Goal: Task Accomplishment & Management: Use online tool/utility

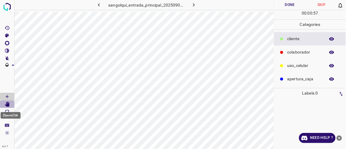
click at [8, 104] on icon "[Space] Edit" at bounding box center [6, 104] width 5 height 5
click at [8, 96] on icon "[Space] Draw" at bounding box center [6, 96] width 5 height 5
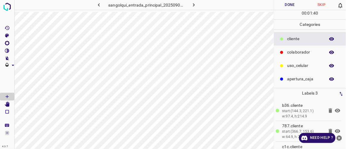
click at [303, 51] on p "colaborador" at bounding box center [304, 52] width 35 height 6
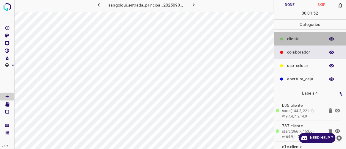
click at [290, 36] on p "cliente" at bounding box center [304, 39] width 35 height 6
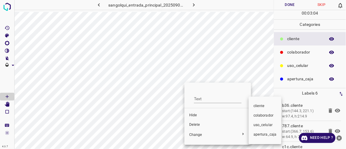
click at [265, 115] on span "colaborador" at bounding box center [264, 115] width 23 height 5
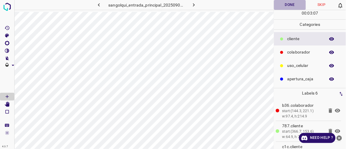
click at [291, 6] on button "Done" at bounding box center [290, 5] width 32 height 10
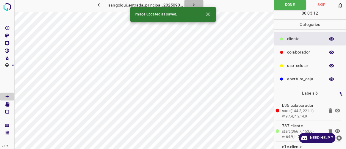
click at [198, 4] on button "button" at bounding box center [193, 5] width 19 height 10
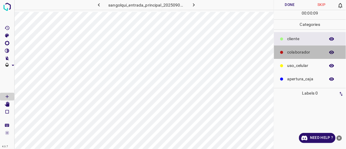
click at [289, 52] on p "colaborador" at bounding box center [304, 52] width 35 height 6
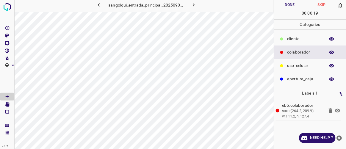
click at [294, 42] on div "cliente" at bounding box center [310, 38] width 72 height 13
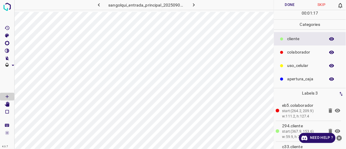
click at [297, 52] on p "colaborador" at bounding box center [304, 52] width 35 height 6
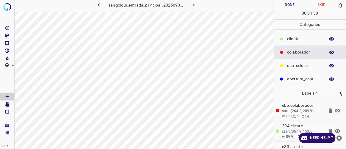
click at [291, 36] on p "cliente" at bounding box center [304, 39] width 35 height 6
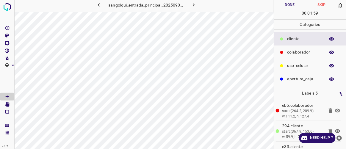
click at [288, 5] on button "Done" at bounding box center [290, 5] width 32 height 10
click at [195, 5] on icon "button" at bounding box center [194, 5] width 6 height 6
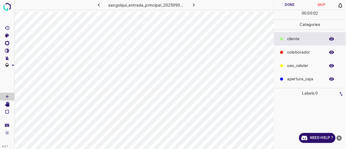
click at [292, 53] on p "colaborador" at bounding box center [304, 52] width 35 height 6
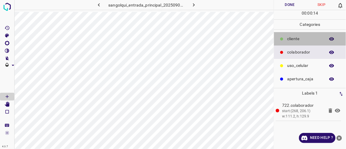
click at [291, 35] on div "cliente" at bounding box center [310, 38] width 72 height 13
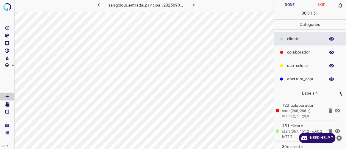
click at [294, 3] on button "Done" at bounding box center [290, 5] width 32 height 10
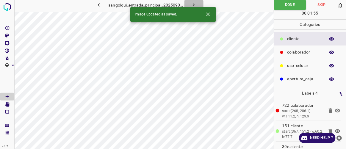
click at [193, 3] on icon "button" at bounding box center [194, 5] width 6 height 6
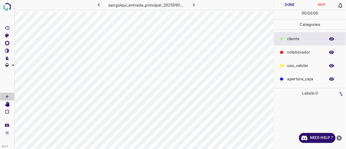
click at [294, 53] on p "colaborador" at bounding box center [304, 52] width 35 height 6
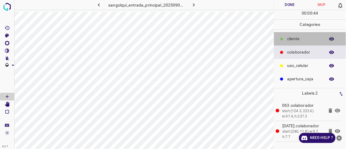
click at [289, 39] on p "cliente" at bounding box center [304, 39] width 35 height 6
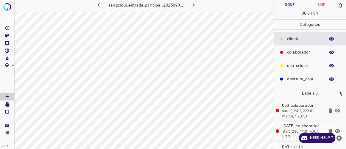
click at [300, 50] on p "colaborador" at bounding box center [304, 52] width 35 height 6
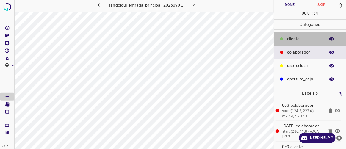
click at [289, 40] on p "cliente" at bounding box center [304, 39] width 35 height 6
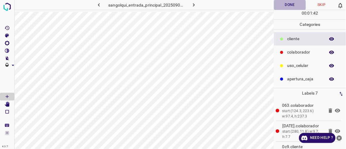
click at [289, 2] on button "Done" at bounding box center [290, 5] width 32 height 10
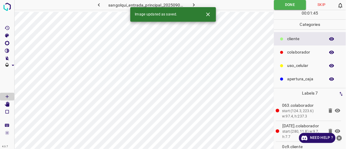
click at [193, 2] on icon "button" at bounding box center [194, 5] width 6 height 6
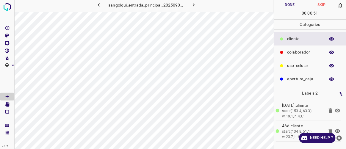
click at [286, 50] on div "colaborador" at bounding box center [310, 52] width 72 height 13
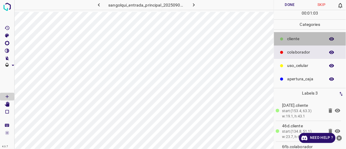
click at [294, 37] on p "cliente" at bounding box center [304, 39] width 35 height 6
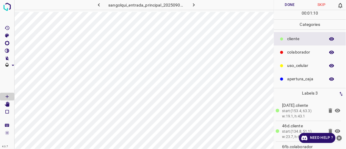
click at [294, 52] on p "colaborador" at bounding box center [304, 52] width 35 height 6
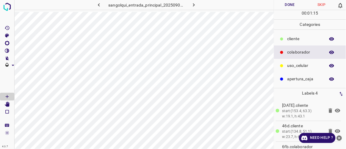
click at [288, 40] on p "cliente" at bounding box center [304, 39] width 35 height 6
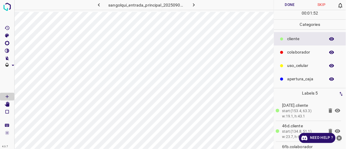
click at [294, 6] on button "Done" at bounding box center [290, 5] width 32 height 10
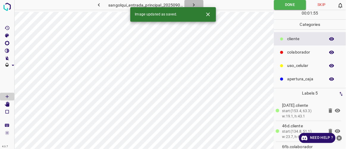
click at [194, 6] on icon "button" at bounding box center [194, 5] width 6 height 6
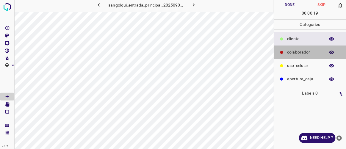
click at [289, 54] on p "colaborador" at bounding box center [304, 52] width 35 height 6
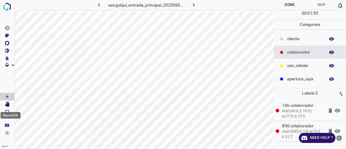
click at [7, 103] on icon "[Space] Edit" at bounding box center [7, 104] width 5 height 5
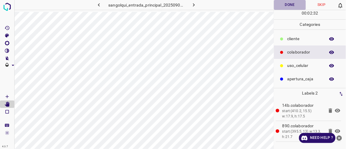
click at [288, 5] on button "Done" at bounding box center [290, 5] width 32 height 10
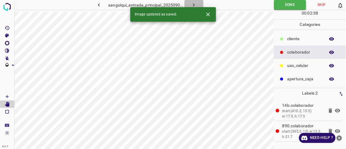
click at [197, 5] on button "button" at bounding box center [193, 5] width 19 height 10
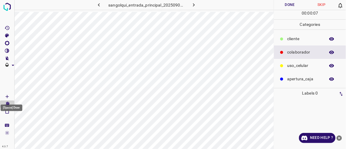
click at [7, 97] on icon "[Space] Draw" at bounding box center [6, 96] width 5 height 5
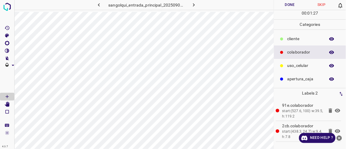
click at [293, 3] on button "Done" at bounding box center [290, 5] width 32 height 10
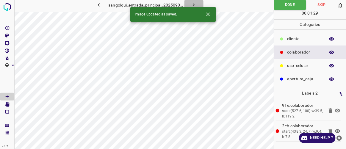
click at [194, 3] on icon "button" at bounding box center [194, 5] width 6 height 6
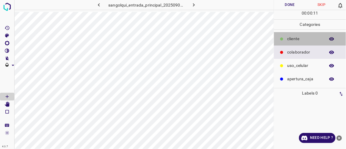
click at [292, 37] on p "cliente" at bounding box center [304, 39] width 35 height 6
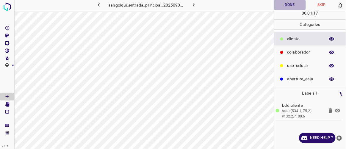
click at [289, 7] on button "Done" at bounding box center [290, 5] width 32 height 10
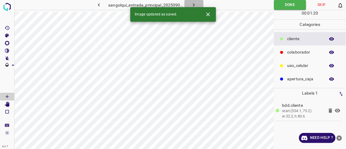
click at [195, 2] on icon "button" at bounding box center [194, 5] width 6 height 6
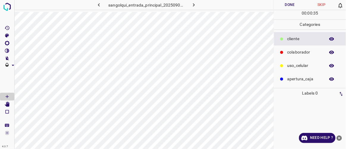
click at [296, 51] on p "colaborador" at bounding box center [304, 52] width 35 height 6
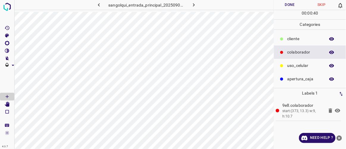
click at [298, 39] on p "cliente" at bounding box center [304, 39] width 35 height 6
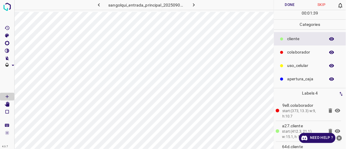
click at [285, 3] on button "Done" at bounding box center [290, 5] width 32 height 10
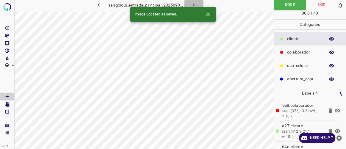
click at [199, 6] on button "button" at bounding box center [193, 5] width 19 height 10
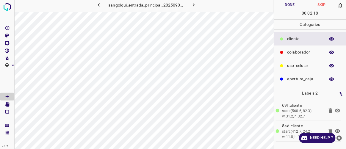
click at [286, 6] on button "Done" at bounding box center [290, 5] width 32 height 10
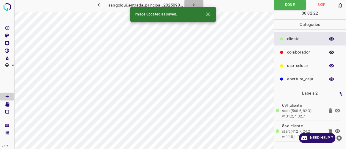
click at [193, 3] on icon "button" at bounding box center [194, 5] width 6 height 6
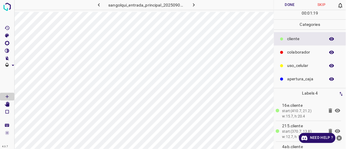
click at [302, 53] on p "colaborador" at bounding box center [304, 52] width 35 height 6
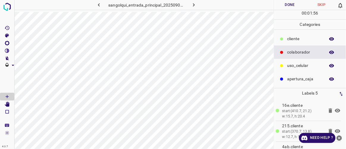
click at [290, 5] on button "Done" at bounding box center [290, 5] width 32 height 10
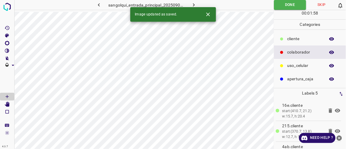
click at [193, 2] on icon "button" at bounding box center [194, 5] width 6 height 6
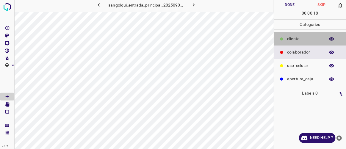
click at [294, 41] on p "cliente" at bounding box center [304, 39] width 35 height 6
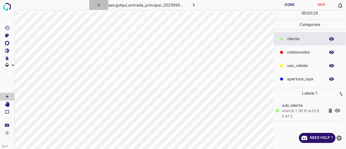
click at [98, 3] on icon "button" at bounding box center [99, 5] width 6 height 6
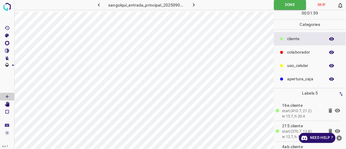
click at [193, 6] on icon "button" at bounding box center [194, 5] width 6 height 6
click at [292, 7] on button "Done" at bounding box center [290, 5] width 32 height 10
click at [195, 6] on icon "button" at bounding box center [194, 5] width 6 height 6
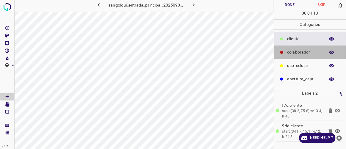
click at [302, 52] on p "colaborador" at bounding box center [304, 52] width 35 height 6
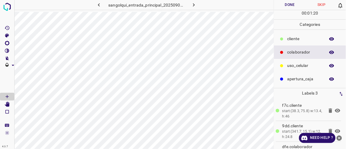
click at [298, 38] on p "cliente" at bounding box center [304, 39] width 35 height 6
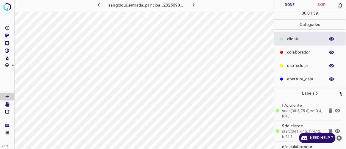
click at [290, 6] on button "Done" at bounding box center [290, 5] width 32 height 10
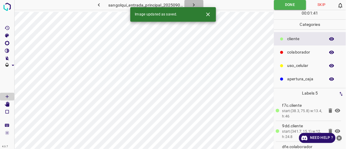
click at [197, 6] on icon "button" at bounding box center [194, 5] width 6 height 6
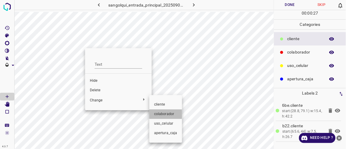
click at [157, 115] on span "colaborador" at bounding box center [165, 114] width 23 height 5
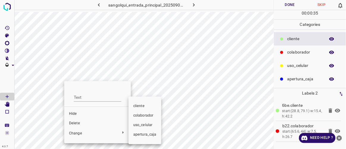
click at [143, 117] on span "colaborador" at bounding box center [144, 115] width 23 height 5
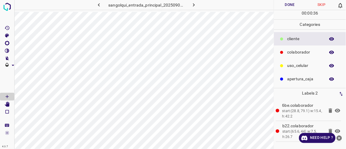
click at [99, 6] on icon "button" at bounding box center [99, 4] width 2 height 3
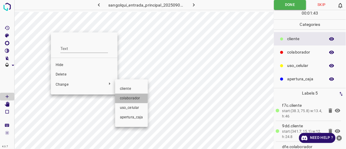
click at [126, 97] on span "colaborador" at bounding box center [131, 98] width 23 height 5
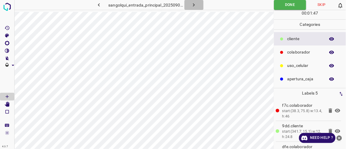
click at [194, 6] on icon "button" at bounding box center [194, 5] width 6 height 6
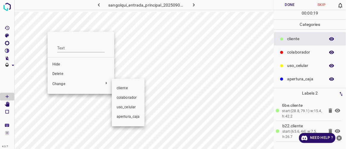
click at [125, 99] on span "colaborador" at bounding box center [128, 97] width 23 height 5
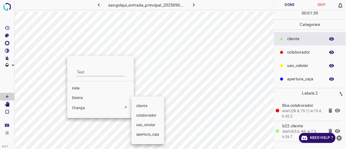
click at [152, 117] on span "colaborador" at bounding box center [147, 115] width 23 height 5
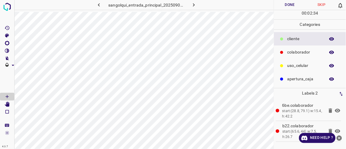
click at [291, 7] on button "Done" at bounding box center [290, 5] width 32 height 10
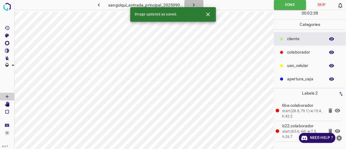
click at [197, 4] on icon "button" at bounding box center [194, 5] width 6 height 6
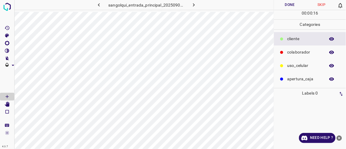
click at [295, 50] on p "colaborador" at bounding box center [304, 52] width 35 height 6
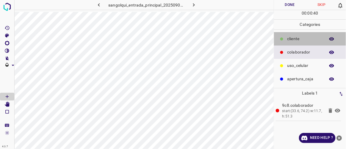
click at [295, 38] on p "cliente" at bounding box center [304, 39] width 35 height 6
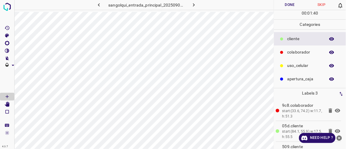
click at [291, 52] on p "colaborador" at bounding box center [304, 52] width 35 height 6
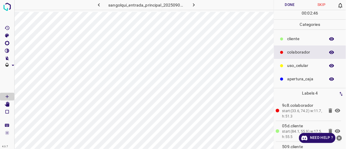
click at [295, 3] on button "Done" at bounding box center [290, 5] width 32 height 10
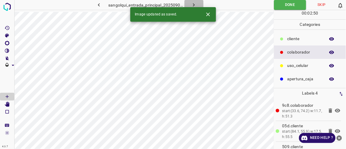
click at [194, 2] on icon "button" at bounding box center [194, 5] width 6 height 6
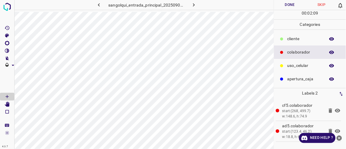
click at [291, 40] on p "cliente" at bounding box center [304, 39] width 35 height 6
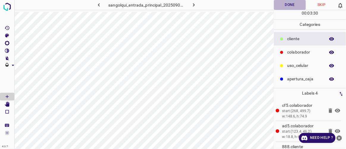
click at [282, 3] on button "Done" at bounding box center [290, 5] width 32 height 10
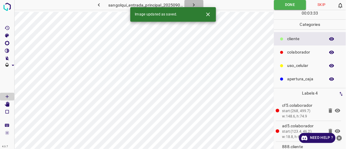
click at [195, 4] on icon "button" at bounding box center [194, 5] width 6 height 6
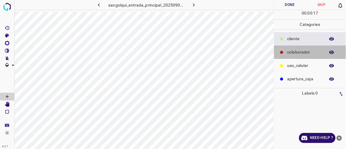
click at [293, 52] on p "colaborador" at bounding box center [304, 52] width 35 height 6
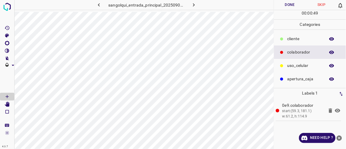
click at [291, 38] on p "cliente" at bounding box center [304, 39] width 35 height 6
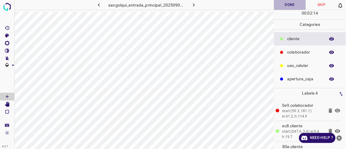
click at [287, 7] on button "Done" at bounding box center [290, 5] width 32 height 10
click at [195, 6] on icon "button" at bounding box center [194, 5] width 6 height 6
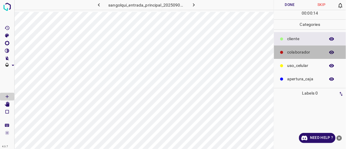
click at [297, 53] on p "colaborador" at bounding box center [304, 52] width 35 height 6
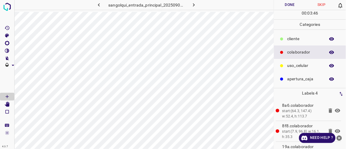
click at [288, 37] on p "cliente" at bounding box center [304, 39] width 35 height 6
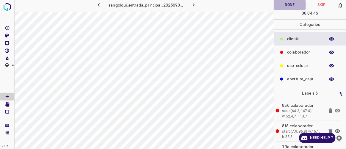
click at [293, 3] on button "Done" at bounding box center [290, 5] width 32 height 10
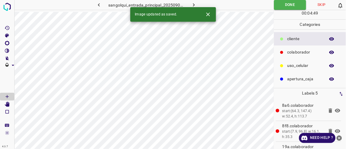
click at [193, 2] on icon "button" at bounding box center [194, 5] width 6 height 6
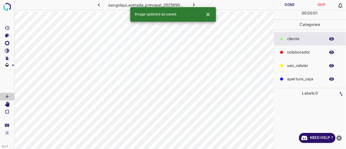
click at [197, 9] on div "Image updated as saved." at bounding box center [173, 14] width 86 height 15
drag, startPoint x: 197, startPoint y: 9, endPoint x: 197, endPoint y: 3, distance: 6.3
click at [197, 3] on button "button" at bounding box center [193, 5] width 19 height 10
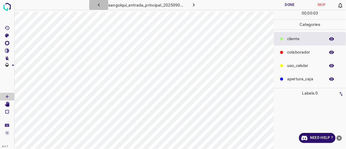
click at [101, 8] on icon "button" at bounding box center [99, 5] width 6 height 6
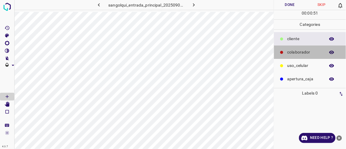
click at [294, 51] on p "colaborador" at bounding box center [304, 52] width 35 height 6
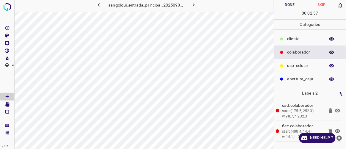
click at [295, 37] on p "cliente" at bounding box center [304, 39] width 35 height 6
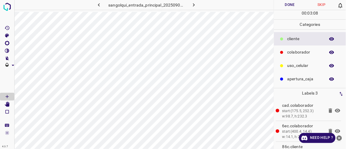
click at [295, 51] on p "colaborador" at bounding box center [304, 52] width 35 height 6
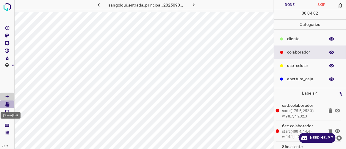
click at [9, 106] on icon "[Space] Edit" at bounding box center [7, 104] width 5 height 5
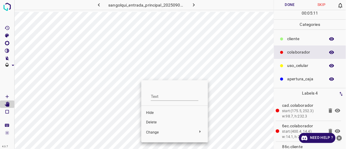
click at [141, 83] on ul "Text Hide Delete Change" at bounding box center [174, 111] width 67 height 57
click at [142, 76] on div at bounding box center [173, 74] width 346 height 149
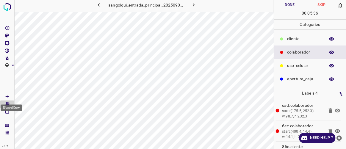
click at [9, 95] on icon "[Space] Draw" at bounding box center [6, 96] width 5 height 5
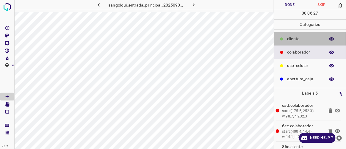
click at [292, 39] on p "cliente" at bounding box center [304, 39] width 35 height 6
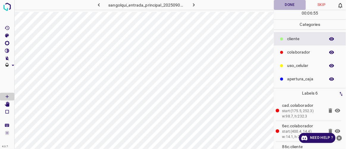
click at [290, 6] on button "Done" at bounding box center [290, 5] width 32 height 10
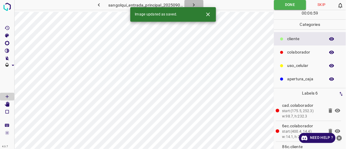
click at [194, 3] on icon "button" at bounding box center [194, 5] width 6 height 6
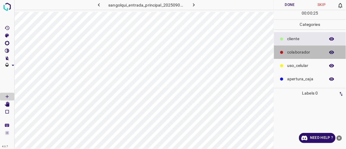
drag, startPoint x: 291, startPoint y: 51, endPoint x: 284, endPoint y: 54, distance: 7.2
click at [291, 51] on p "colaborador" at bounding box center [304, 52] width 35 height 6
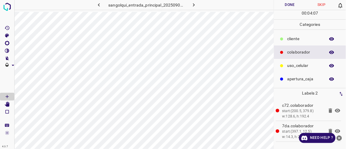
click at [296, 38] on p "cliente" at bounding box center [304, 39] width 35 height 6
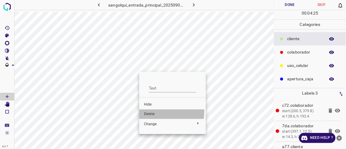
click at [148, 112] on li "Delete" at bounding box center [172, 114] width 67 height 10
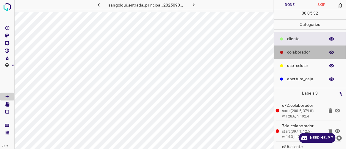
click at [297, 51] on p "colaborador" at bounding box center [304, 52] width 35 height 6
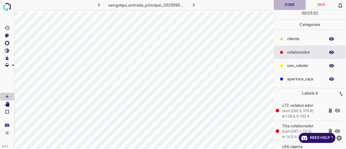
click at [290, 7] on button "Done" at bounding box center [290, 5] width 32 height 10
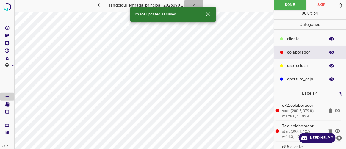
click at [192, 3] on icon "button" at bounding box center [194, 5] width 6 height 6
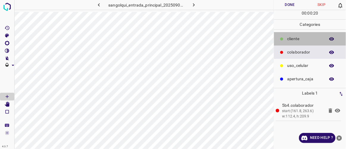
click at [295, 40] on p "cliente" at bounding box center [304, 39] width 35 height 6
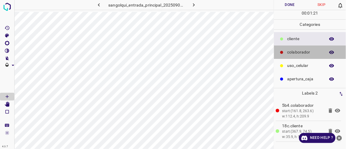
click at [299, 54] on p "colaborador" at bounding box center [304, 52] width 35 height 6
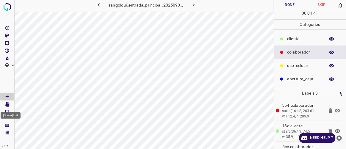
click at [7, 105] on icon "[Space] Edit" at bounding box center [7, 104] width 5 height 5
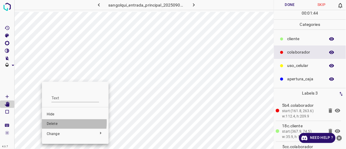
click at [54, 122] on span "Delete" at bounding box center [75, 123] width 57 height 5
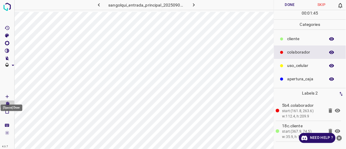
click at [7, 96] on icon "[Space] Draw" at bounding box center [7, 96] width 3 height 3
click at [287, 5] on button "Done" at bounding box center [290, 5] width 32 height 10
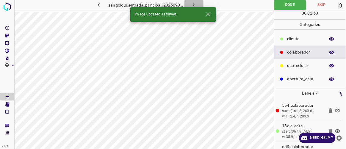
click at [195, 6] on icon "button" at bounding box center [194, 5] width 6 height 6
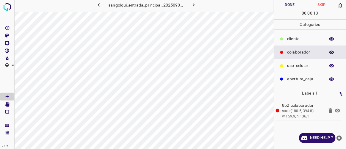
click at [297, 38] on p "cliente" at bounding box center [304, 39] width 35 height 6
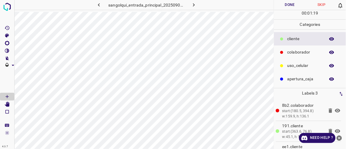
click at [286, 1] on button "Done" at bounding box center [290, 5] width 32 height 10
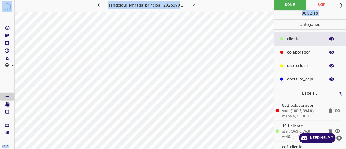
drag, startPoint x: 133, startPoint y: 0, endPoint x: 346, endPoint y: 162, distance: 267.3
click at [346, 149] on html "4.3.7 sangolqui_entrada_principal_20250903_152250_264783.jpg Done Skip 0 00 : 0…" at bounding box center [173, 74] width 346 height 149
click at [298, 54] on p "colaborador" at bounding box center [304, 52] width 35 height 6
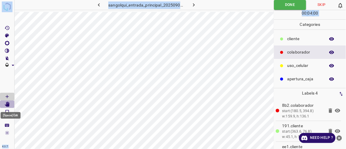
click at [5, 103] on icon "[Space] Edit" at bounding box center [6, 104] width 5 height 5
click at [223, 7] on div at bounding box center [247, 5] width 51 height 10
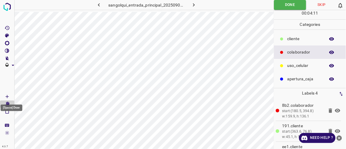
click at [8, 98] on icon "[Space] Draw" at bounding box center [6, 96] width 5 height 5
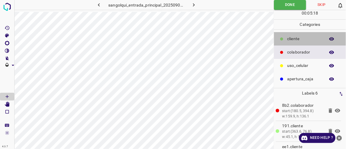
click at [292, 39] on p "cliente" at bounding box center [304, 39] width 35 height 6
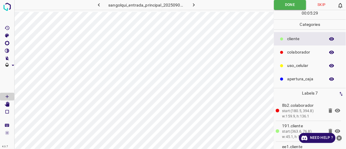
click at [196, 4] on icon "button" at bounding box center [194, 5] width 6 height 6
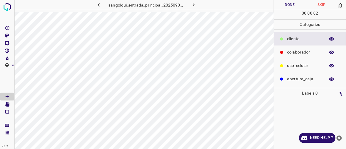
click at [302, 54] on p "colaborador" at bounding box center [304, 52] width 35 height 6
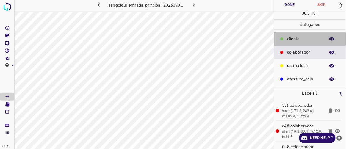
drag, startPoint x: 288, startPoint y: 39, endPoint x: 277, endPoint y: 43, distance: 11.7
click at [288, 39] on p "cliente" at bounding box center [304, 39] width 35 height 6
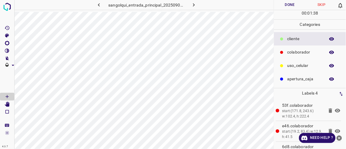
click at [293, 49] on p "colaborador" at bounding box center [304, 52] width 35 height 6
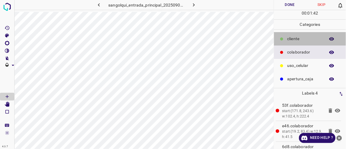
click at [288, 39] on p "cliente" at bounding box center [304, 39] width 35 height 6
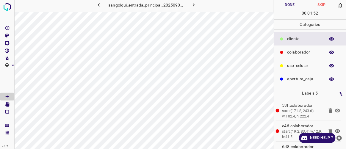
click at [294, 7] on button "Done" at bounding box center [290, 5] width 32 height 10
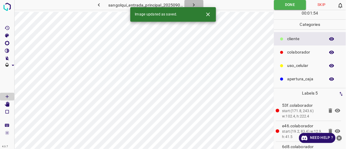
click at [197, 4] on icon "button" at bounding box center [194, 5] width 6 height 6
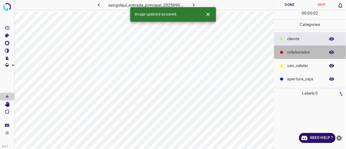
click at [297, 52] on p "colaborador" at bounding box center [304, 52] width 35 height 6
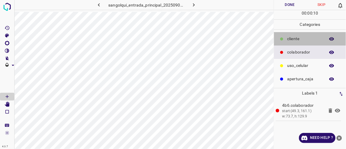
click at [291, 41] on p "cliente" at bounding box center [304, 39] width 35 height 6
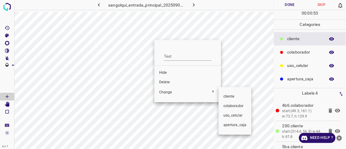
click at [227, 107] on span "colaborador" at bounding box center [234, 106] width 23 height 5
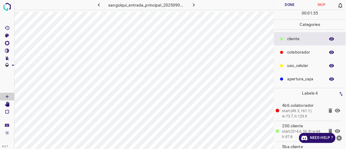
click at [291, 3] on button "Done" at bounding box center [290, 5] width 32 height 10
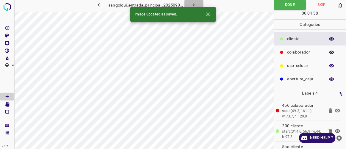
click at [194, 5] on icon "button" at bounding box center [194, 4] width 2 height 3
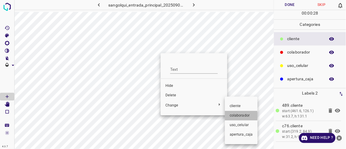
click at [239, 116] on span "colaborador" at bounding box center [241, 115] width 23 height 5
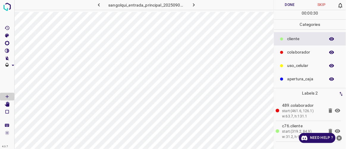
click at [101, 5] on icon "button" at bounding box center [99, 5] width 6 height 6
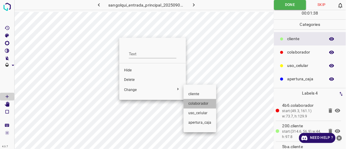
click at [196, 103] on span "colaborador" at bounding box center [199, 103] width 23 height 5
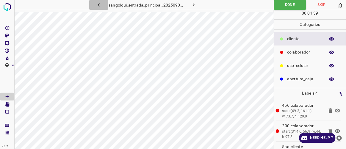
click at [101, 7] on icon "button" at bounding box center [99, 5] width 6 height 6
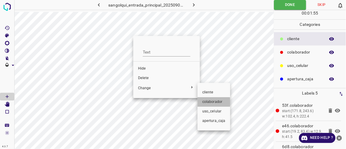
click at [208, 102] on span "colaborador" at bounding box center [213, 101] width 23 height 5
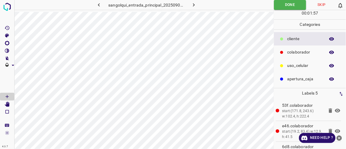
click at [97, 6] on icon "button" at bounding box center [99, 5] width 6 height 6
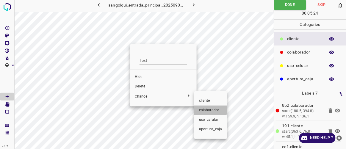
click at [200, 109] on span "colaborador" at bounding box center [210, 110] width 23 height 5
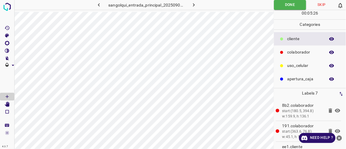
click at [100, 5] on icon "button" at bounding box center [99, 5] width 6 height 6
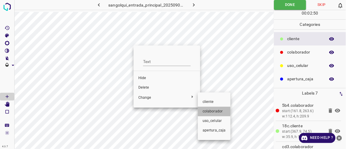
click at [206, 112] on span "colaborador" at bounding box center [214, 111] width 23 height 5
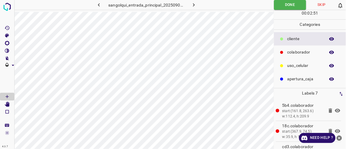
click at [101, 7] on icon "button" at bounding box center [99, 5] width 6 height 6
click at [193, 2] on icon "button" at bounding box center [194, 5] width 6 height 6
click at [100, 5] on icon "button" at bounding box center [99, 5] width 6 height 6
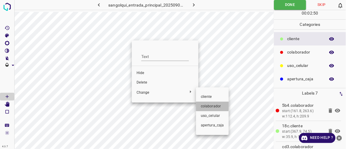
click at [205, 105] on span "colaborador" at bounding box center [212, 106] width 23 height 5
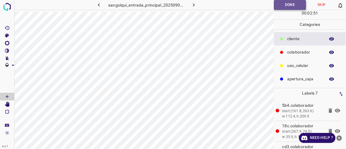
click at [285, 8] on button "Done" at bounding box center [290, 5] width 32 height 10
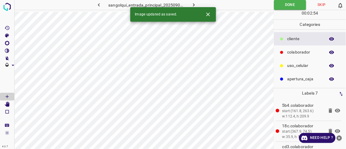
click at [195, 5] on icon "button" at bounding box center [194, 5] width 6 height 6
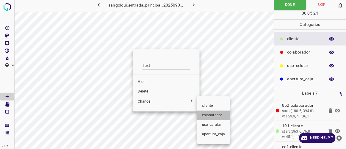
click at [207, 117] on span "colaborador" at bounding box center [213, 115] width 23 height 5
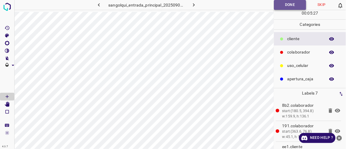
click at [285, 7] on button "Done" at bounding box center [290, 5] width 32 height 10
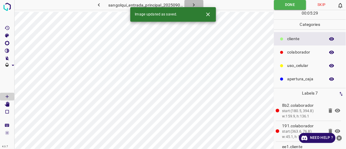
click at [194, 4] on icon "button" at bounding box center [194, 5] width 6 height 6
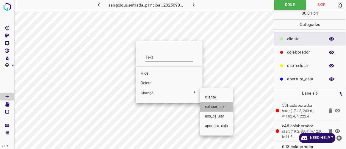
click at [223, 106] on span "colaborador" at bounding box center [216, 106] width 23 height 5
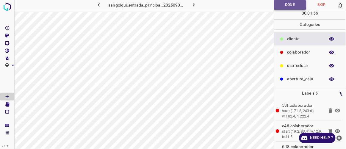
click at [289, 8] on button "Done" at bounding box center [290, 5] width 32 height 10
click at [195, 7] on icon "button" at bounding box center [194, 5] width 6 height 6
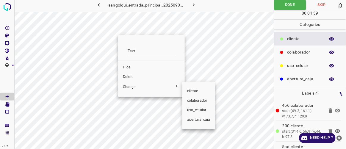
click at [195, 101] on span "colaborador" at bounding box center [198, 100] width 23 height 5
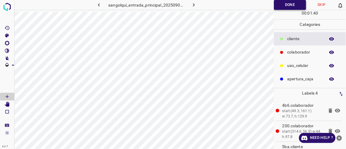
click at [289, 5] on button "Done" at bounding box center [290, 5] width 32 height 10
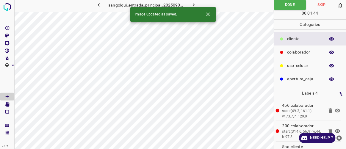
click at [193, 3] on icon "button" at bounding box center [194, 5] width 6 height 6
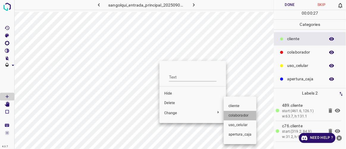
click at [238, 114] on span "colaborador" at bounding box center [239, 115] width 23 height 5
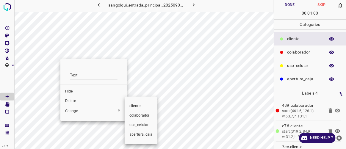
click at [133, 118] on span "colaborador" at bounding box center [140, 115] width 23 height 5
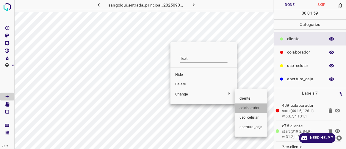
click at [246, 107] on span "colaborador" at bounding box center [250, 108] width 23 height 5
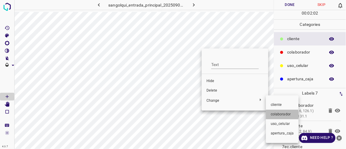
click at [278, 116] on span "colaborador" at bounding box center [282, 114] width 23 height 5
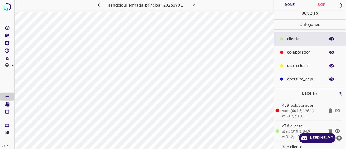
click at [291, 2] on button "Done" at bounding box center [290, 5] width 32 height 10
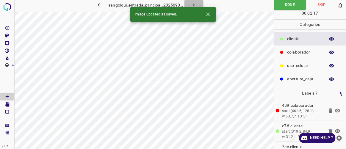
click at [193, 3] on icon "button" at bounding box center [194, 5] width 6 height 6
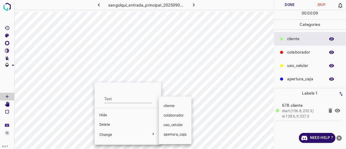
click at [174, 118] on li "colaborador" at bounding box center [175, 116] width 33 height 10
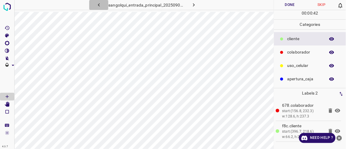
click at [101, 6] on icon "button" at bounding box center [99, 5] width 6 height 6
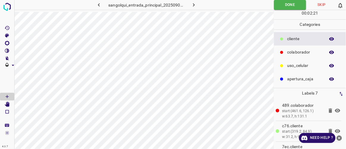
click at [197, 5] on button "button" at bounding box center [193, 5] width 19 height 10
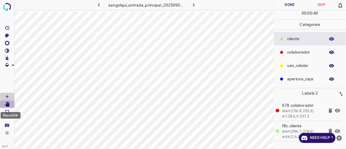
click at [8, 105] on icon "[Space] Edit" at bounding box center [7, 104] width 5 height 5
click at [9, 93] on Draw"] "[Space] Draw" at bounding box center [7, 97] width 14 height 8
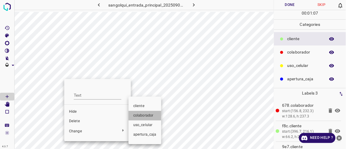
click at [147, 113] on span "colaborador" at bounding box center [144, 115] width 23 height 5
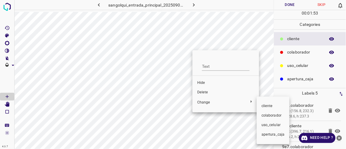
click at [267, 117] on span "colaborador" at bounding box center [272, 115] width 23 height 5
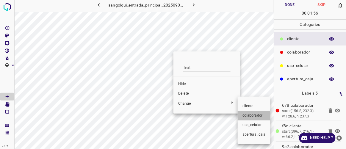
click at [248, 116] on span "colaborador" at bounding box center [253, 115] width 23 height 5
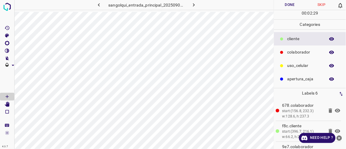
click at [295, 5] on button "Done" at bounding box center [290, 5] width 32 height 10
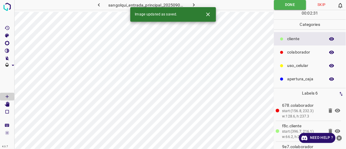
click at [193, 4] on icon "button" at bounding box center [194, 5] width 6 height 6
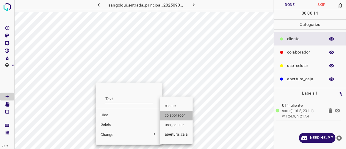
click at [176, 113] on span "colaborador" at bounding box center [176, 115] width 23 height 5
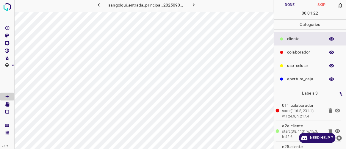
click at [101, 5] on icon "button" at bounding box center [99, 5] width 6 height 6
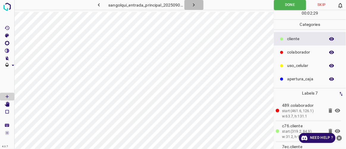
click at [193, 3] on icon "button" at bounding box center [194, 5] width 6 height 6
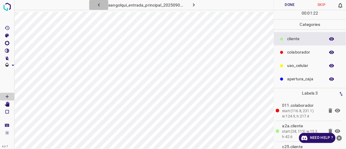
click at [98, 4] on icon "button" at bounding box center [99, 5] width 6 height 6
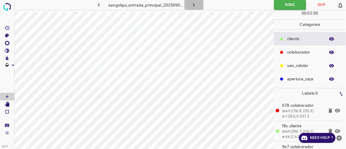
click at [195, 7] on icon "button" at bounding box center [194, 5] width 6 height 6
drag, startPoint x: 293, startPoint y: 8, endPoint x: 291, endPoint y: 11, distance: 3.6
click at [293, 8] on button "Done" at bounding box center [290, 5] width 32 height 10
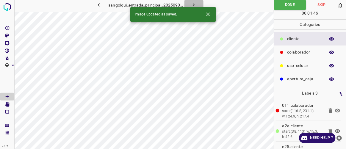
click at [192, 2] on icon "button" at bounding box center [194, 5] width 6 height 6
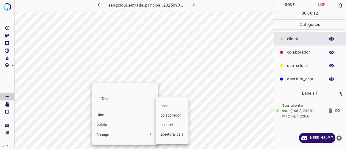
click at [175, 117] on span "colaborador" at bounding box center [172, 115] width 23 height 5
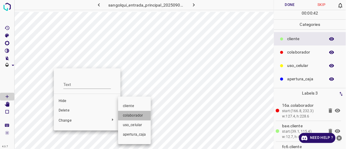
click at [137, 117] on span "colaborador" at bounding box center [134, 115] width 23 height 5
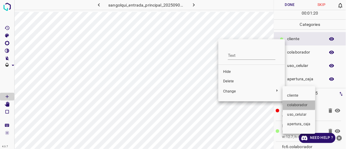
click at [287, 102] on li "colaborador" at bounding box center [299, 106] width 33 height 10
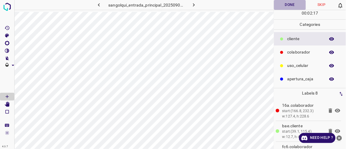
click at [278, 5] on button "Done" at bounding box center [290, 5] width 32 height 10
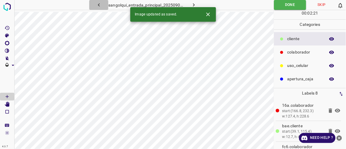
click at [103, 7] on button "button" at bounding box center [98, 5] width 19 height 10
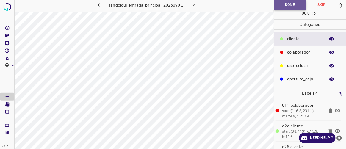
click at [289, 8] on button "Done" at bounding box center [290, 5] width 32 height 10
click at [100, 7] on icon "button" at bounding box center [99, 5] width 6 height 6
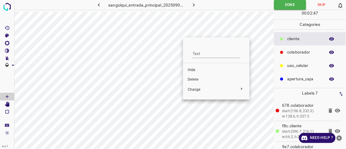
click at [195, 79] on span "Delete" at bounding box center [216, 79] width 57 height 5
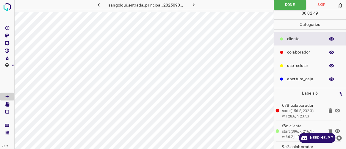
click at [193, 3] on icon "button" at bounding box center [194, 5] width 6 height 6
click at [195, 5] on icon "button" at bounding box center [194, 5] width 6 height 6
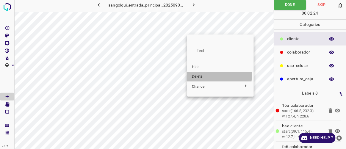
click at [199, 75] on span "Delete" at bounding box center [220, 76] width 57 height 5
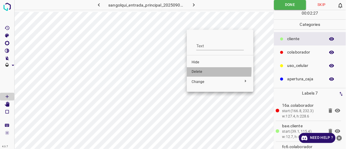
click at [197, 70] on span "Delete" at bounding box center [220, 71] width 57 height 5
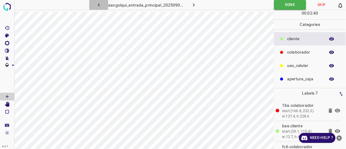
click at [100, 7] on icon "button" at bounding box center [99, 5] width 6 height 6
click at [195, 7] on icon "button" at bounding box center [194, 5] width 6 height 6
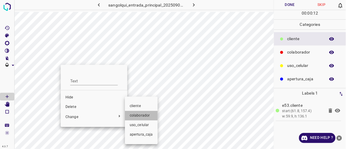
click at [134, 115] on span "colaborador" at bounding box center [141, 115] width 23 height 5
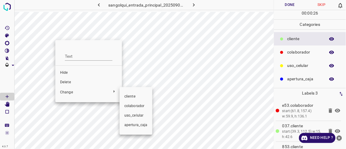
click at [134, 105] on span "colaborador" at bounding box center [135, 106] width 23 height 5
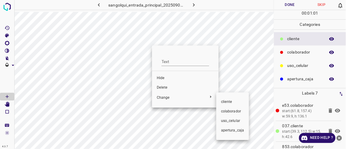
click at [227, 110] on span "colaborador" at bounding box center [232, 111] width 23 height 5
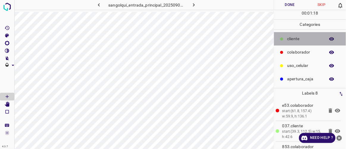
click at [294, 37] on p "cliente" at bounding box center [304, 39] width 35 height 6
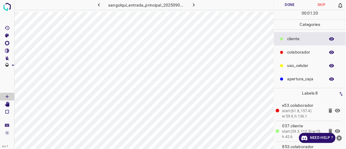
click at [286, 6] on button "Done" at bounding box center [290, 5] width 32 height 10
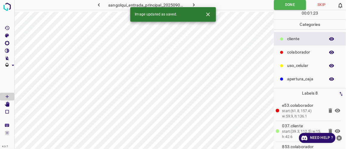
click at [195, 3] on icon "button" at bounding box center [194, 5] width 6 height 6
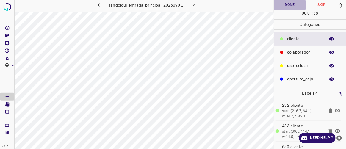
click at [300, 5] on button "Done" at bounding box center [290, 5] width 32 height 10
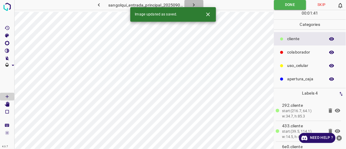
click at [193, 2] on icon "button" at bounding box center [194, 5] width 6 height 6
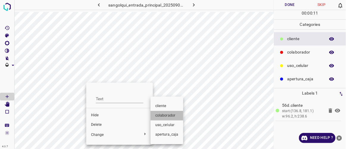
click at [165, 116] on span "colaborador" at bounding box center [166, 115] width 23 height 5
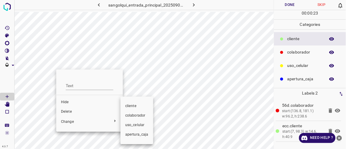
click at [140, 117] on span "colaborador" at bounding box center [136, 115] width 23 height 5
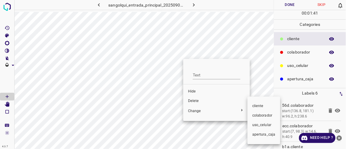
click at [258, 118] on span "colaborador" at bounding box center [263, 115] width 23 height 5
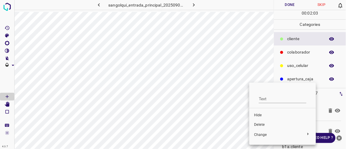
click at [264, 123] on span "Delete" at bounding box center [282, 124] width 57 height 5
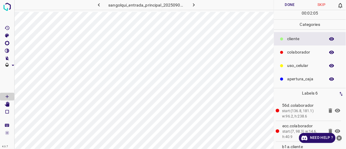
click at [99, 7] on icon "button" at bounding box center [99, 5] width 6 height 6
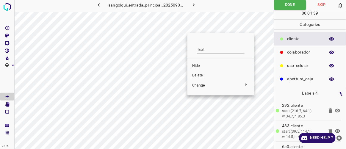
click at [199, 74] on span "Delete" at bounding box center [220, 75] width 57 height 5
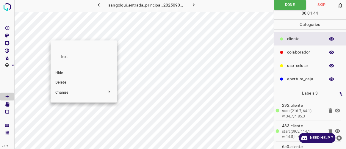
click at [67, 82] on span "Delete" at bounding box center [83, 82] width 57 height 5
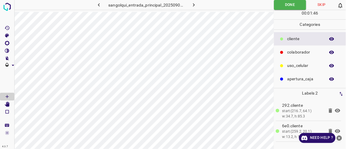
click at [99, 5] on icon "button" at bounding box center [99, 4] width 2 height 3
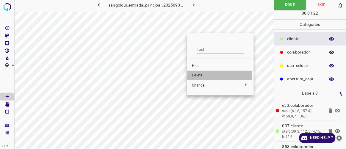
click at [194, 73] on span "Delete" at bounding box center [220, 75] width 57 height 5
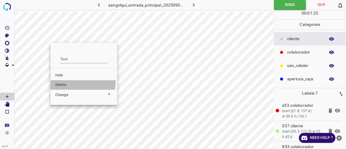
click at [64, 82] on span "Delete" at bounding box center [83, 84] width 57 height 5
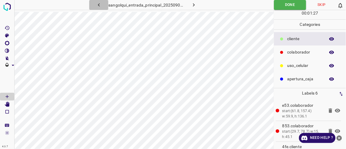
click at [99, 4] on icon "button" at bounding box center [99, 4] width 2 height 3
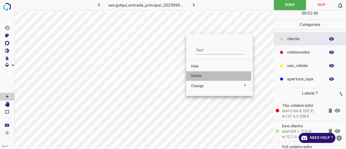
click at [194, 73] on span "Delete" at bounding box center [219, 75] width 57 height 5
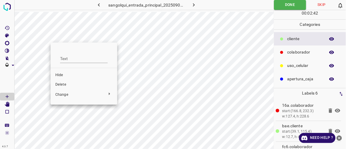
click at [67, 84] on span "Delete" at bounding box center [83, 84] width 57 height 5
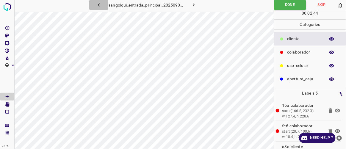
click at [101, 5] on icon "button" at bounding box center [99, 5] width 6 height 6
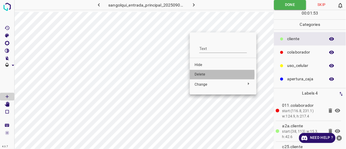
click at [199, 75] on span "Delete" at bounding box center [223, 74] width 57 height 5
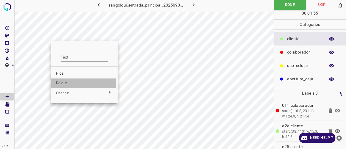
click at [58, 83] on span "Delete" at bounding box center [84, 83] width 57 height 5
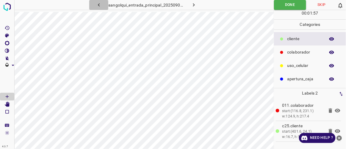
click at [100, 3] on icon "button" at bounding box center [99, 5] width 6 height 6
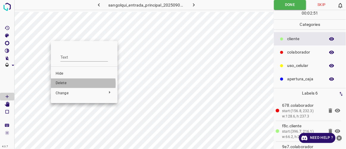
click at [63, 84] on span "Delete" at bounding box center [84, 83] width 57 height 5
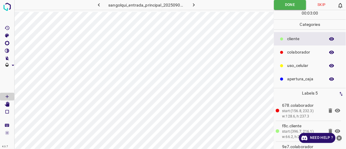
click at [100, 7] on icon "button" at bounding box center [99, 5] width 6 height 6
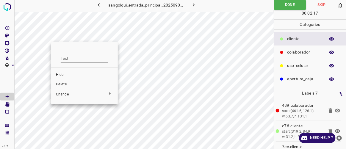
click at [68, 83] on span "Delete" at bounding box center [84, 84] width 57 height 5
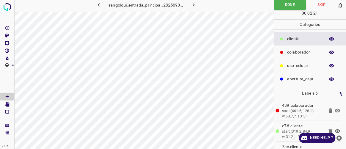
click at [101, 6] on icon "button" at bounding box center [99, 5] width 6 height 6
click at [99, 6] on icon "button" at bounding box center [99, 5] width 6 height 6
click at [102, 7] on icon "button" at bounding box center [99, 5] width 6 height 6
click at [103, 6] on button "button" at bounding box center [98, 5] width 19 height 10
click at [100, 7] on icon "button" at bounding box center [99, 5] width 6 height 6
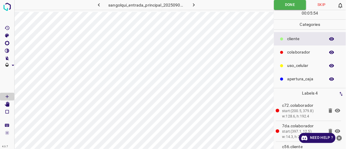
click at [100, 9] on button "button" at bounding box center [98, 5] width 19 height 10
click at [194, 5] on icon "button" at bounding box center [194, 4] width 2 height 3
click at [194, 6] on icon "button" at bounding box center [194, 4] width 2 height 3
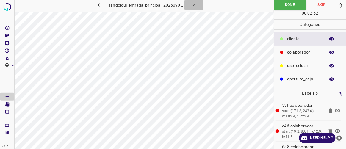
click at [193, 7] on icon "button" at bounding box center [194, 5] width 6 height 6
click at [192, 4] on icon "button" at bounding box center [194, 5] width 6 height 6
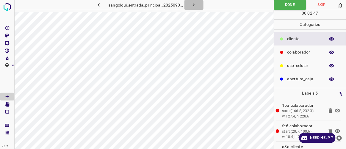
click at [194, 5] on icon "button" at bounding box center [194, 5] width 6 height 6
click at [191, 7] on icon "button" at bounding box center [194, 5] width 6 height 6
click at [189, 9] on button "button" at bounding box center [193, 5] width 19 height 10
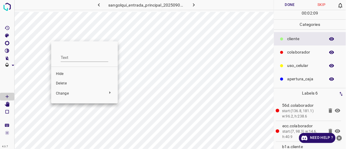
click at [68, 81] on li "Delete" at bounding box center [84, 84] width 67 height 10
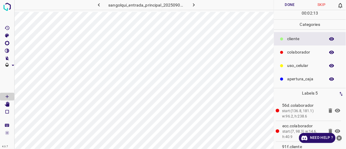
click at [295, 8] on button "Done" at bounding box center [290, 5] width 32 height 10
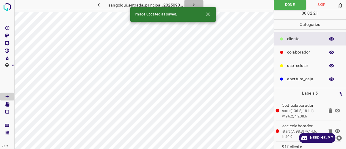
click at [194, 6] on icon "button" at bounding box center [194, 5] width 6 height 6
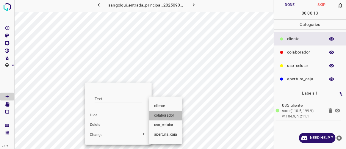
click at [159, 118] on li "colaborador" at bounding box center [165, 116] width 33 height 10
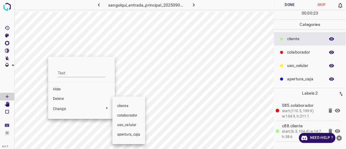
click at [125, 114] on span "colaborador" at bounding box center [128, 115] width 23 height 5
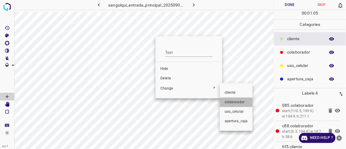
click at [229, 106] on li "colaborador" at bounding box center [236, 103] width 33 height 10
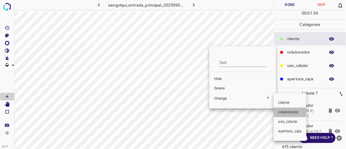
click at [285, 110] on span "colaborador" at bounding box center [289, 112] width 23 height 5
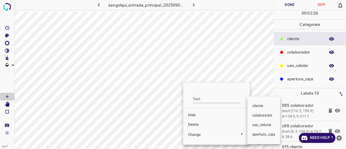
click at [264, 115] on span "colaborador" at bounding box center [263, 115] width 23 height 5
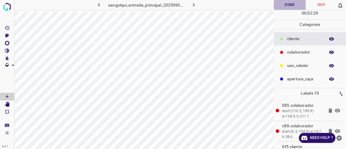
click at [286, 6] on button "Done" at bounding box center [290, 5] width 32 height 10
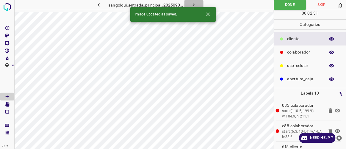
click at [194, 5] on icon "button" at bounding box center [194, 4] width 2 height 3
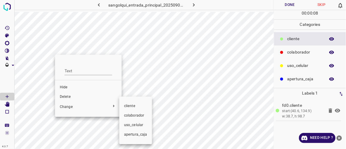
click at [129, 115] on span "colaborador" at bounding box center [135, 115] width 23 height 5
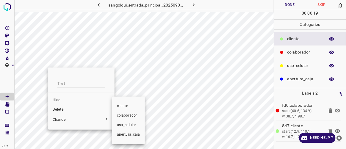
click at [120, 115] on span "colaborador" at bounding box center [128, 115] width 23 height 5
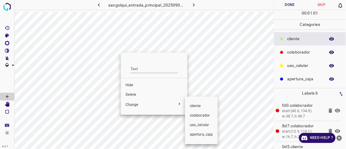
click at [194, 115] on span "colaborador" at bounding box center [201, 115] width 23 height 5
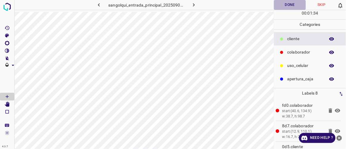
click at [295, 5] on button "Done" at bounding box center [290, 5] width 32 height 10
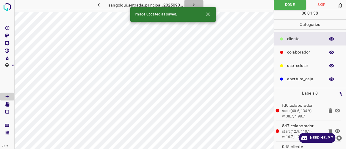
click at [197, 3] on button "button" at bounding box center [193, 5] width 19 height 10
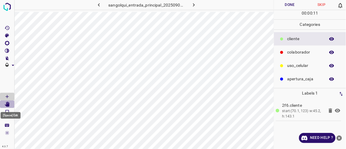
click at [11, 103] on Edit"] "[Space] Edit" at bounding box center [7, 105] width 14 height 8
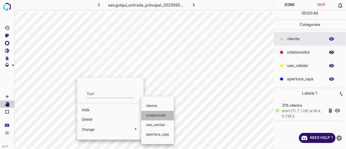
click at [162, 115] on span "colaborador" at bounding box center [157, 115] width 23 height 5
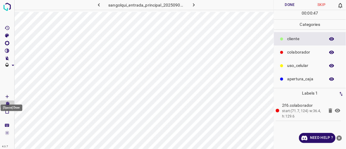
click at [10, 97] on icon "[Space] Draw" at bounding box center [6, 96] width 5 height 5
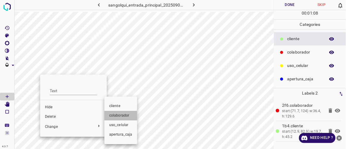
click at [124, 114] on span "colaborador" at bounding box center [120, 115] width 23 height 5
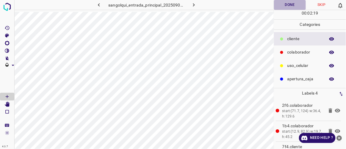
click at [291, 7] on button "Done" at bounding box center [290, 5] width 32 height 10
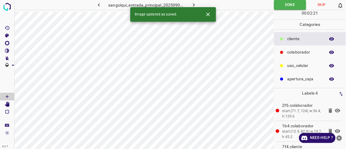
click at [191, 2] on icon "button" at bounding box center [194, 5] width 6 height 6
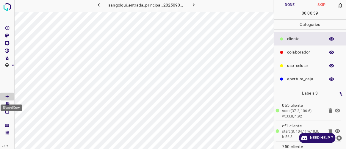
click at [7, 101] on div "[Space] Draw" at bounding box center [11, 106] width 23 height 11
click at [7, 104] on div "[Space] Draw" at bounding box center [11, 106] width 23 height 11
click at [8, 105] on icon "[Space] Edit" at bounding box center [7, 104] width 5 height 5
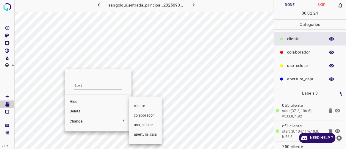
click at [149, 117] on span "colaborador" at bounding box center [145, 115] width 23 height 5
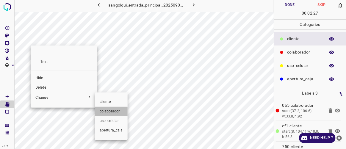
click at [106, 113] on span "colaborador" at bounding box center [111, 111] width 23 height 5
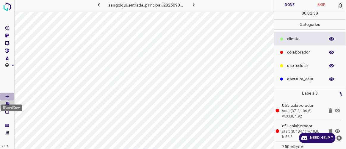
click at [10, 95] on icon "[Space] Draw" at bounding box center [6, 96] width 5 height 5
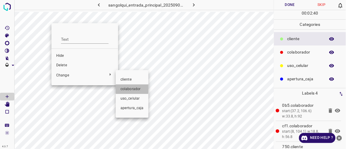
click at [125, 87] on span "colaborador" at bounding box center [131, 89] width 23 height 5
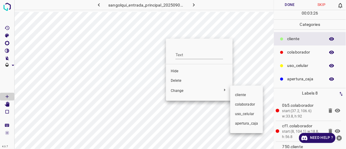
click at [234, 103] on li "colaborador" at bounding box center [246, 105] width 33 height 10
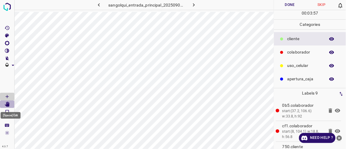
click at [7, 104] on icon "[Space] Edit" at bounding box center [7, 104] width 5 height 5
click at [5, 97] on icon "[Space] Draw" at bounding box center [6, 96] width 5 height 5
click at [292, 7] on button "Done" at bounding box center [290, 5] width 32 height 10
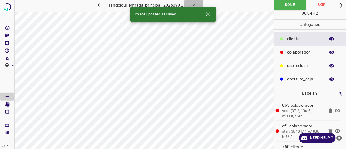
click at [196, 6] on icon "button" at bounding box center [194, 5] width 6 height 6
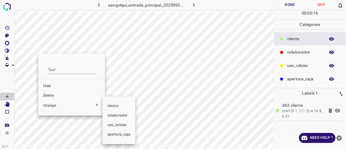
click at [114, 116] on span "colaborador" at bounding box center [118, 115] width 23 height 5
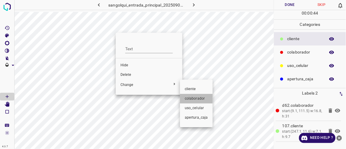
click at [193, 98] on span "colaborador" at bounding box center [196, 98] width 23 height 5
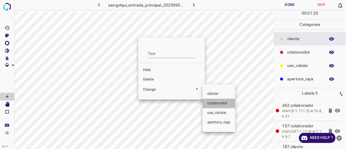
click at [209, 103] on span "colaborador" at bounding box center [218, 103] width 23 height 5
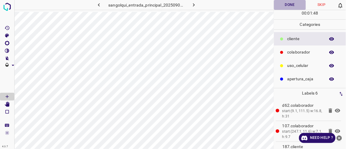
click at [288, 7] on button "Done" at bounding box center [290, 5] width 32 height 10
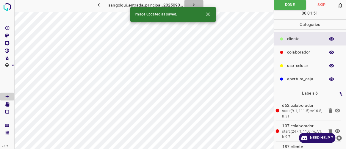
click at [194, 5] on icon "button" at bounding box center [194, 4] width 2 height 3
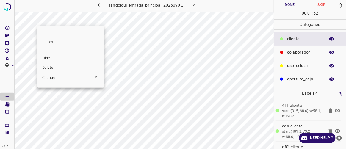
click at [65, 67] on span "Delete" at bounding box center [70, 67] width 57 height 5
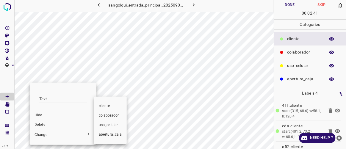
click at [112, 115] on span "colaborador" at bounding box center [110, 115] width 23 height 5
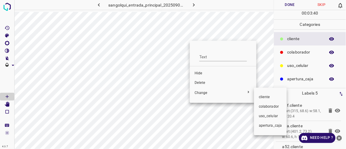
click at [267, 103] on li "colaborador" at bounding box center [270, 107] width 33 height 10
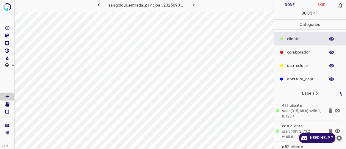
click at [292, 4] on button "Done" at bounding box center [290, 5] width 32 height 10
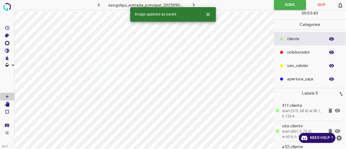
click at [196, 1] on button "button" at bounding box center [193, 5] width 19 height 10
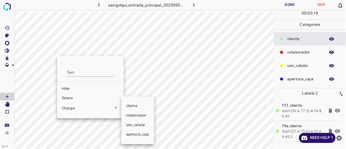
click at [133, 115] on span "colaborador" at bounding box center [137, 115] width 23 height 5
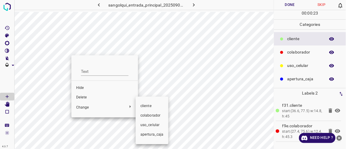
click at [145, 115] on span "colaborador" at bounding box center [151, 115] width 23 height 5
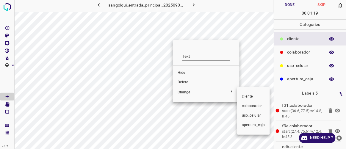
click at [186, 84] on div at bounding box center [173, 74] width 346 height 149
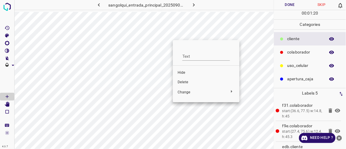
click at [186, 81] on span "Delete" at bounding box center [206, 82] width 57 height 5
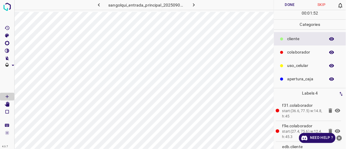
click at [285, 3] on button "Done" at bounding box center [290, 5] width 32 height 10
click at [191, 3] on icon "button" at bounding box center [194, 5] width 6 height 6
click at [289, 4] on button "Done" at bounding box center [290, 5] width 32 height 10
click at [197, 7] on button "button" at bounding box center [193, 5] width 19 height 10
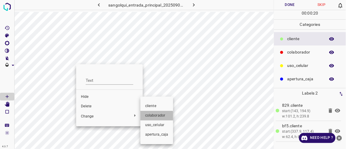
click at [154, 117] on span "colaborador" at bounding box center [156, 115] width 23 height 5
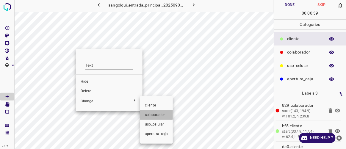
click at [151, 112] on li "colaborador" at bounding box center [156, 115] width 33 height 10
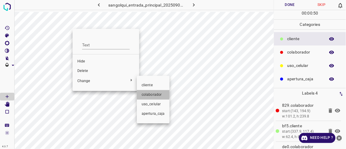
click at [148, 93] on span "colaborador" at bounding box center [153, 94] width 23 height 5
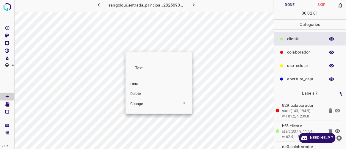
click at [149, 96] on span "Delete" at bounding box center [158, 93] width 57 height 5
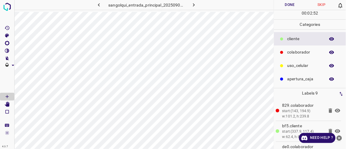
click at [289, 2] on button "Done" at bounding box center [290, 5] width 32 height 10
click at [196, 7] on icon "button" at bounding box center [194, 5] width 6 height 6
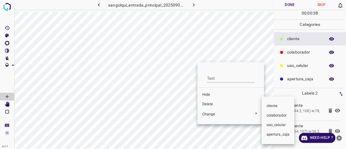
click at [280, 115] on span "colaborador" at bounding box center [278, 115] width 23 height 5
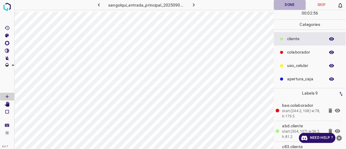
click at [281, 2] on button "Done" at bounding box center [290, 5] width 32 height 10
click at [192, 8] on icon "button" at bounding box center [194, 5] width 6 height 6
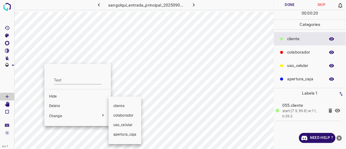
click at [122, 116] on span "colaborador" at bounding box center [124, 115] width 23 height 5
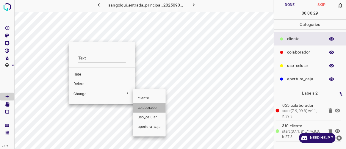
click at [156, 107] on span "colaborador" at bounding box center [149, 107] width 23 height 5
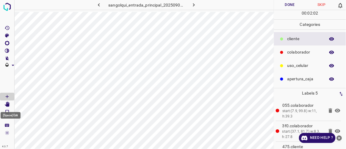
click at [9, 104] on icon "[Space] Edit" at bounding box center [7, 104] width 5 height 5
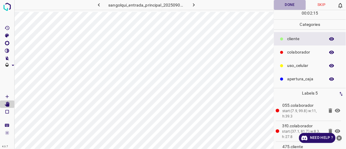
click at [286, 8] on button "Done" at bounding box center [290, 5] width 32 height 10
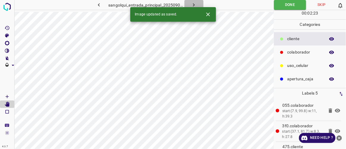
click at [193, 2] on icon "button" at bounding box center [194, 5] width 6 height 6
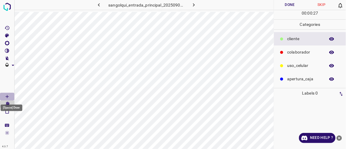
click at [10, 95] on Draw"] "[Space] Draw" at bounding box center [7, 97] width 14 height 8
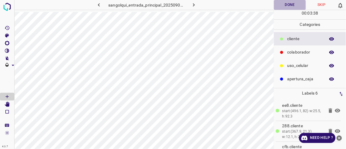
click at [289, 5] on button "Done" at bounding box center [290, 5] width 32 height 10
